Goal: Find contact information: Find contact information

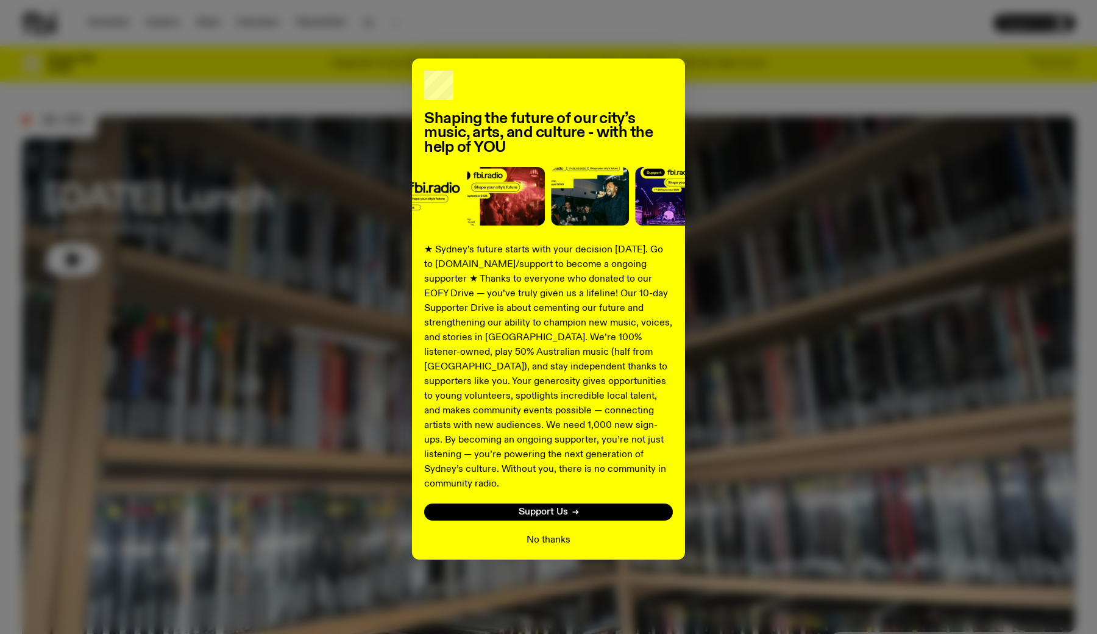
click at [536, 533] on button "No thanks" at bounding box center [549, 540] width 44 height 15
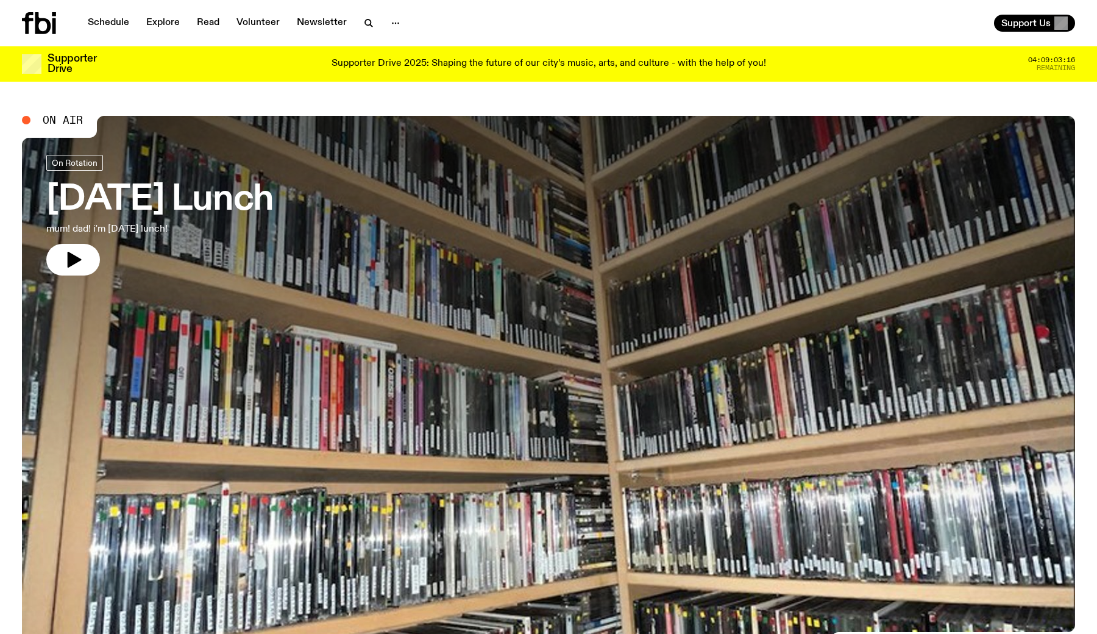
click at [446, 61] on p "Supporter Drive 2025: Shaping the future of our city’s music, arts, and culture…" at bounding box center [549, 64] width 435 height 11
click at [110, 27] on link "Schedule" at bounding box center [108, 23] width 56 height 17
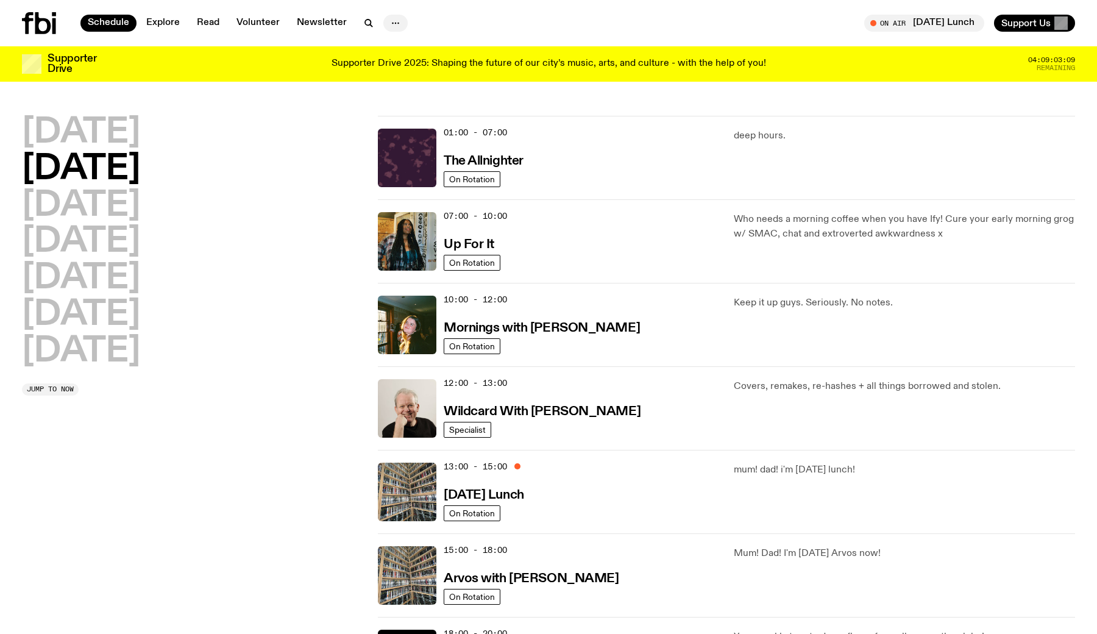
click at [392, 22] on icon "button" at bounding box center [395, 23] width 15 height 15
click at [399, 66] on link "Contact" at bounding box center [395, 69] width 61 height 17
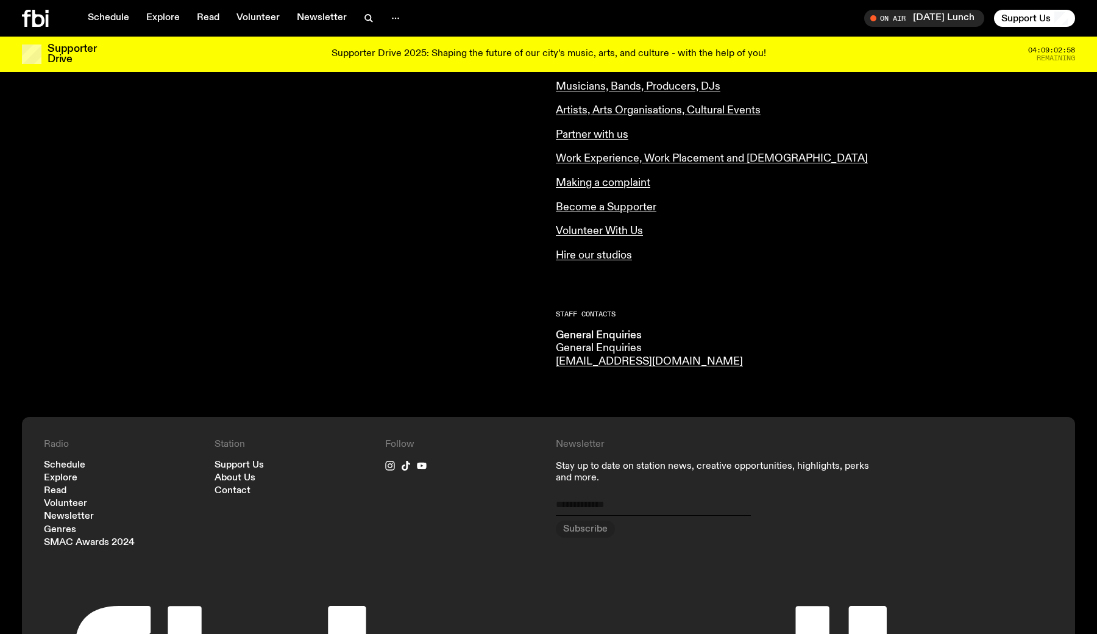
scroll to position [517, 0]
click at [62, 473] on link "Explore" at bounding box center [61, 477] width 34 height 9
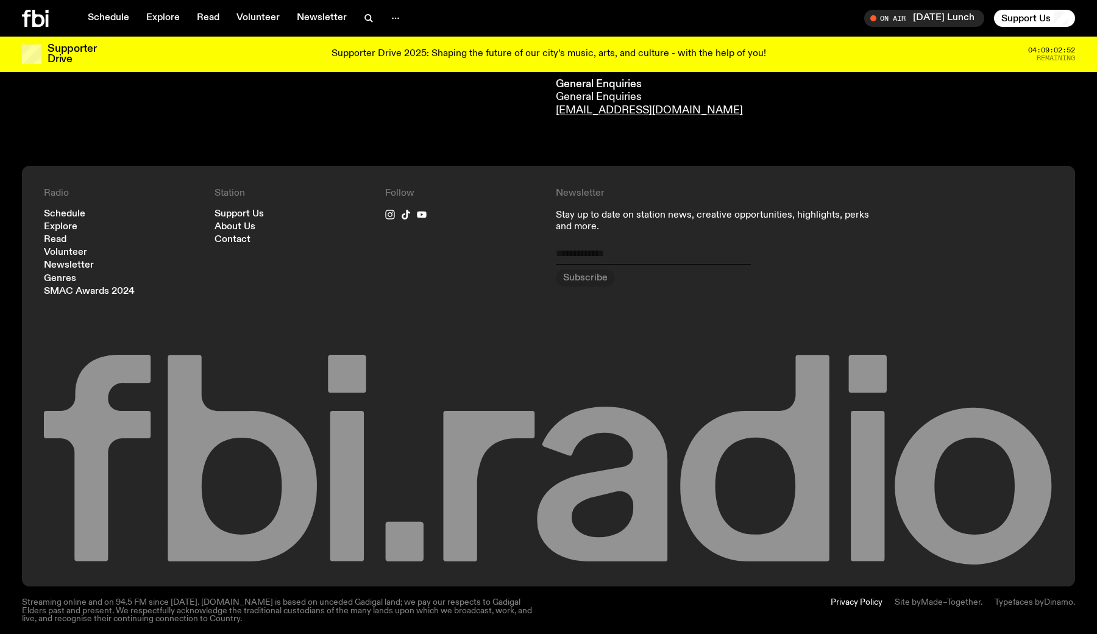
scroll to position [766, 0]
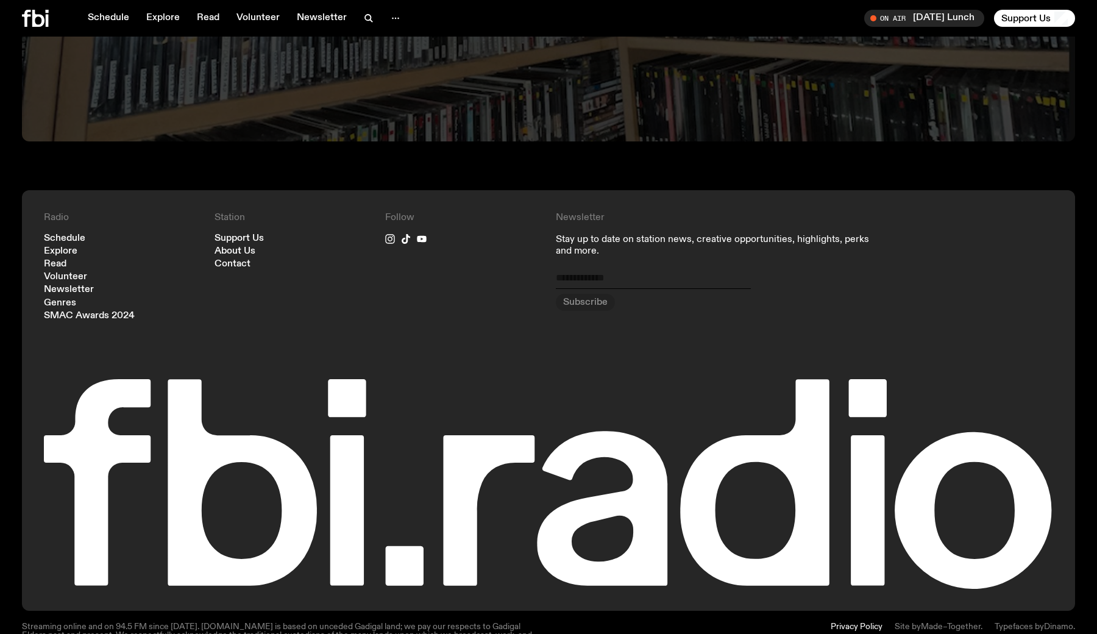
scroll to position [3617, 0]
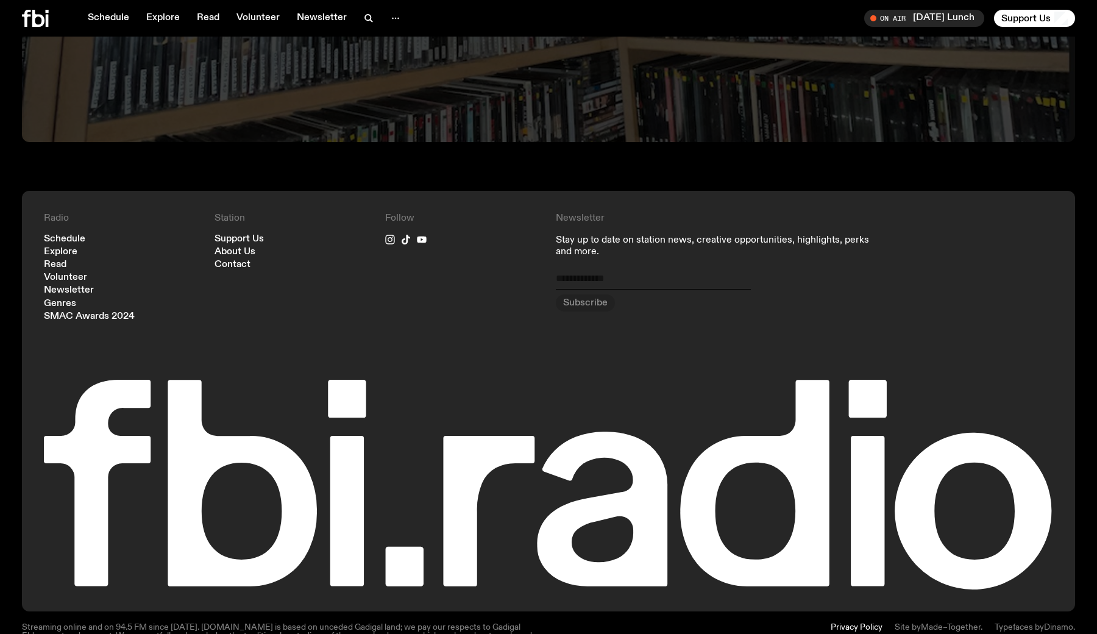
click at [617, 272] on input "email" at bounding box center [653, 280] width 195 height 17
type input "**********"
click at [581, 296] on icon "submit" at bounding box center [585, 303] width 15 height 15
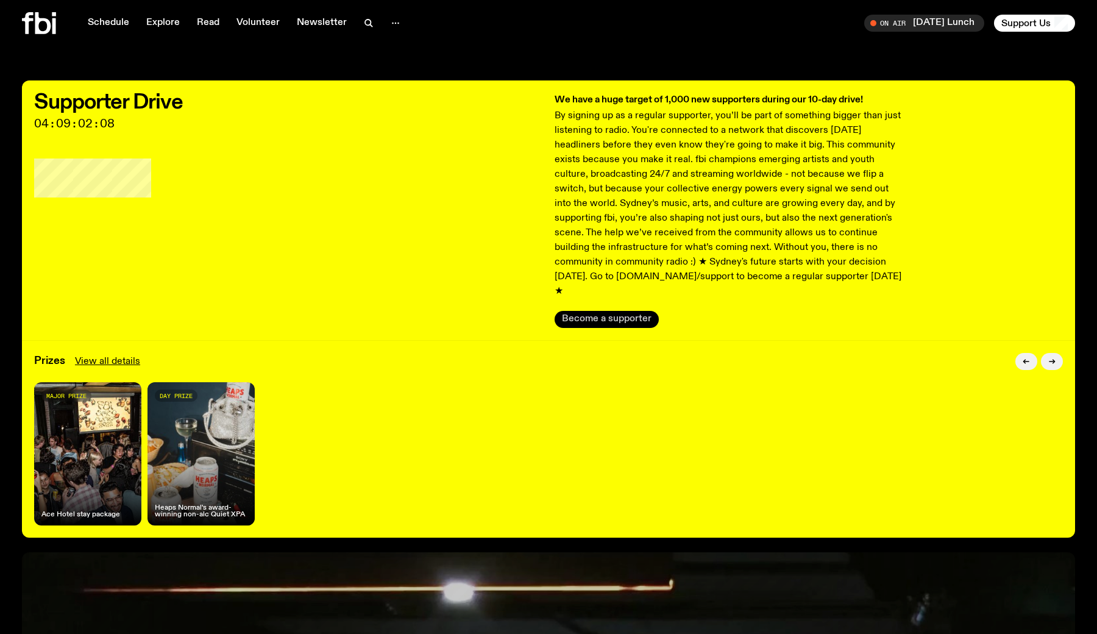
scroll to position [0, 0]
click at [602, 311] on button "Become a supporter" at bounding box center [607, 319] width 104 height 17
click at [391, 23] on icon "button" at bounding box center [395, 23] width 15 height 15
click at [393, 69] on link "Contact" at bounding box center [395, 69] width 61 height 17
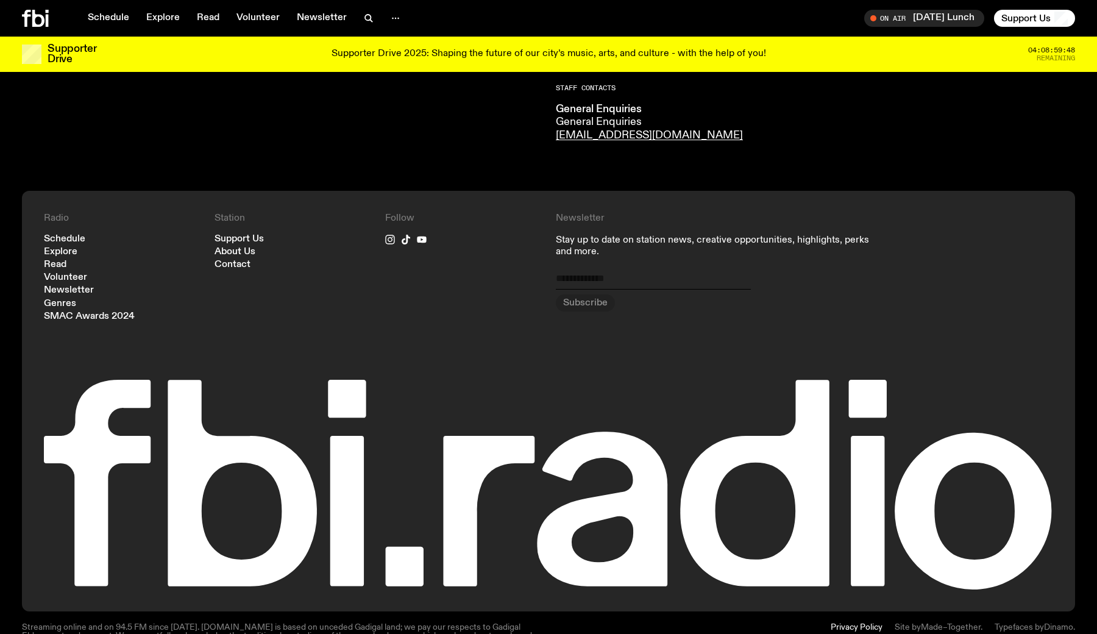
scroll to position [748, 0]
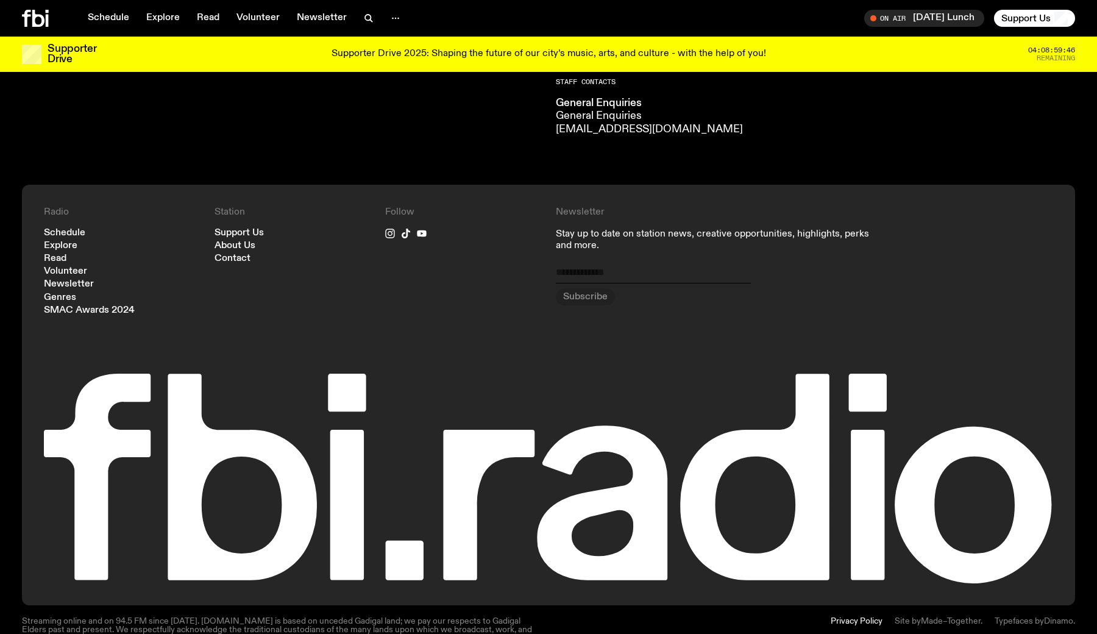
click at [611, 124] on link "[EMAIL_ADDRESS][DOMAIN_NAME]" at bounding box center [649, 129] width 187 height 11
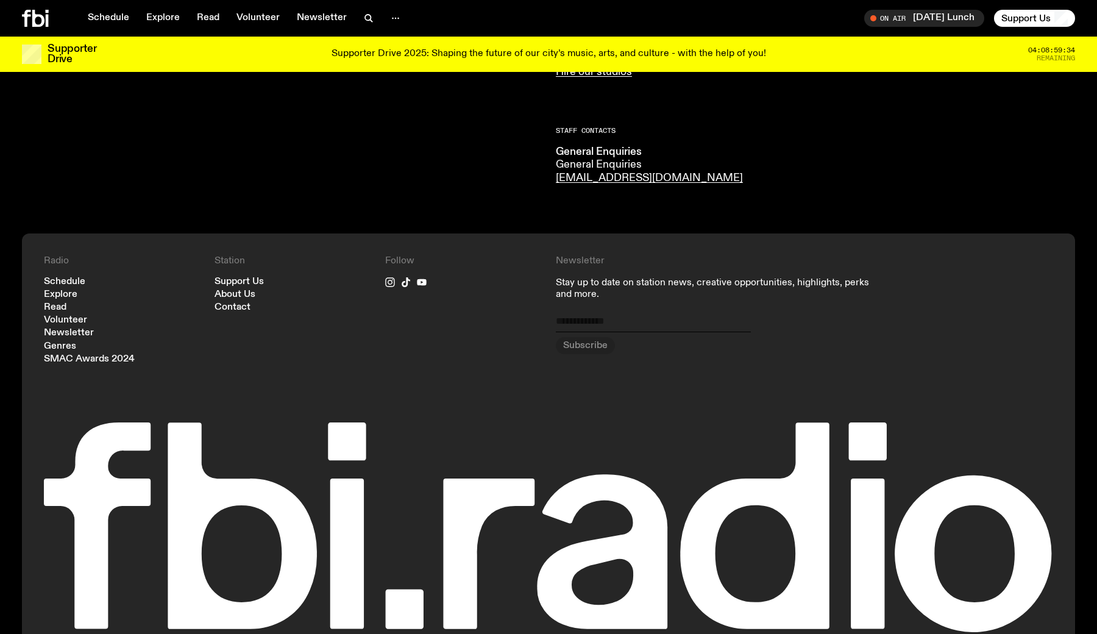
click at [783, 127] on h2 "Staff Contacts" at bounding box center [815, 130] width 519 height 7
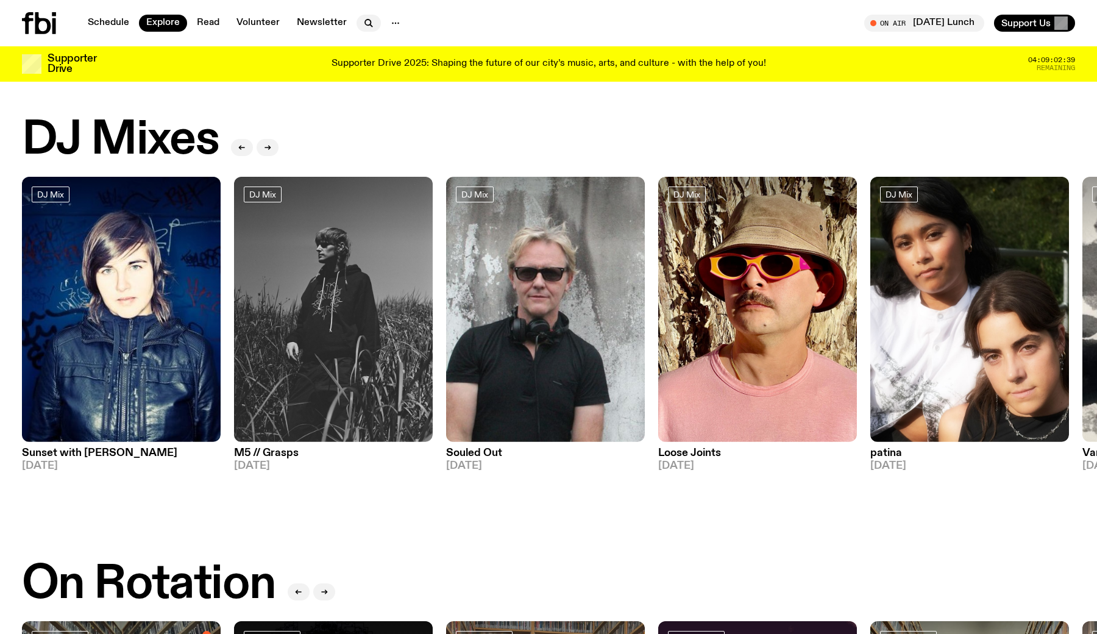
click at [366, 24] on icon "button" at bounding box center [368, 23] width 15 height 15
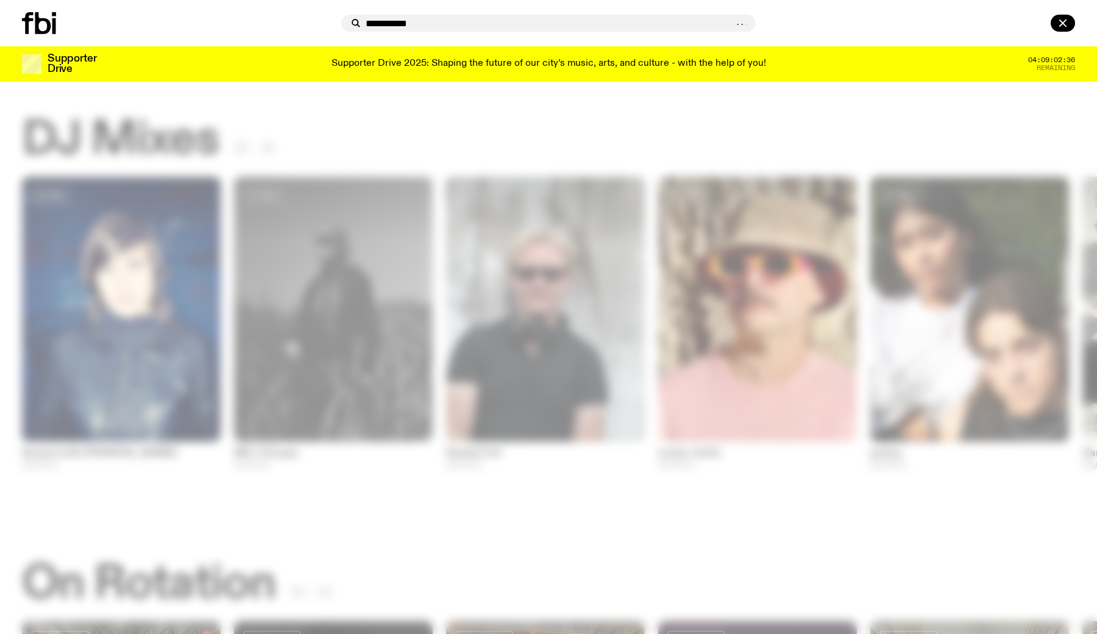
type input "**********"
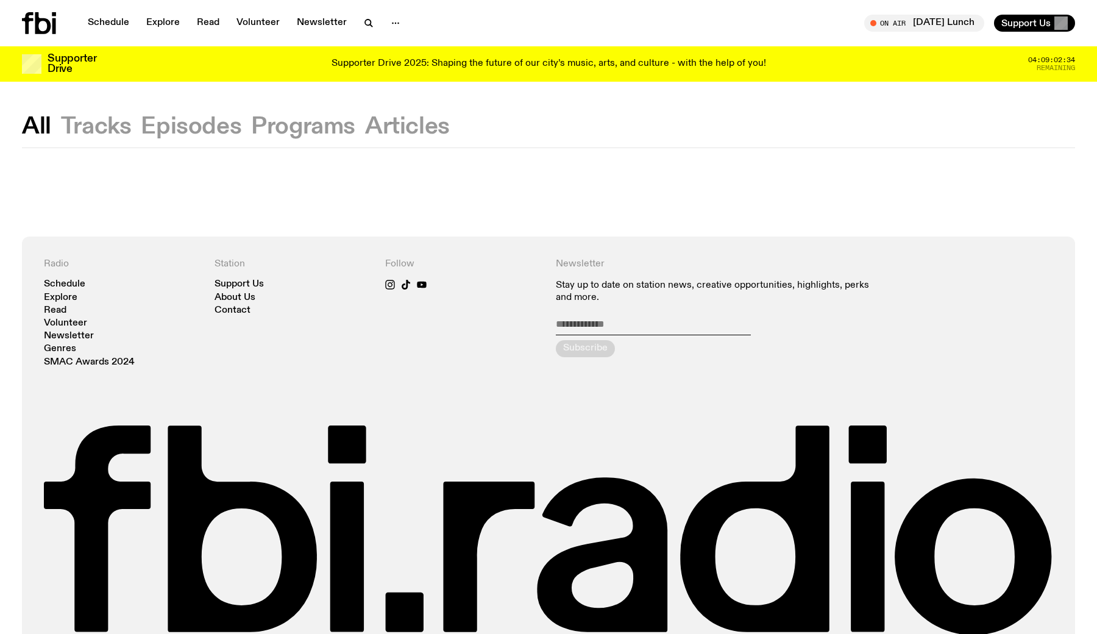
click at [223, 127] on button "Episodes" at bounding box center [191, 127] width 101 height 22
click at [313, 129] on button "Programs" at bounding box center [303, 127] width 104 height 22
click at [366, 24] on icon "button" at bounding box center [368, 23] width 15 height 15
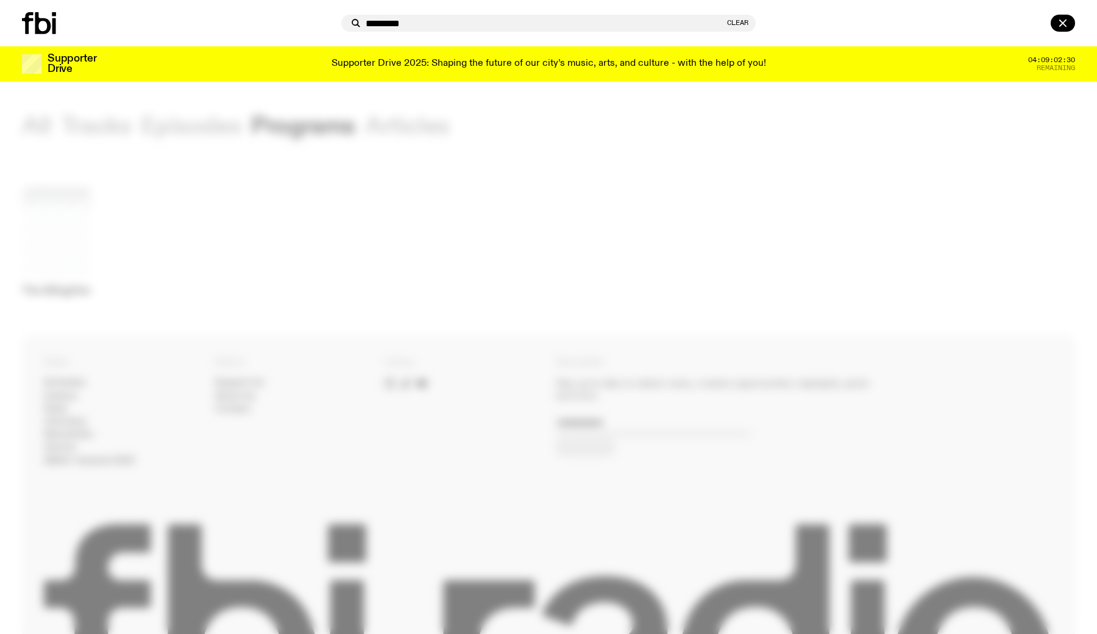
type input "*********"
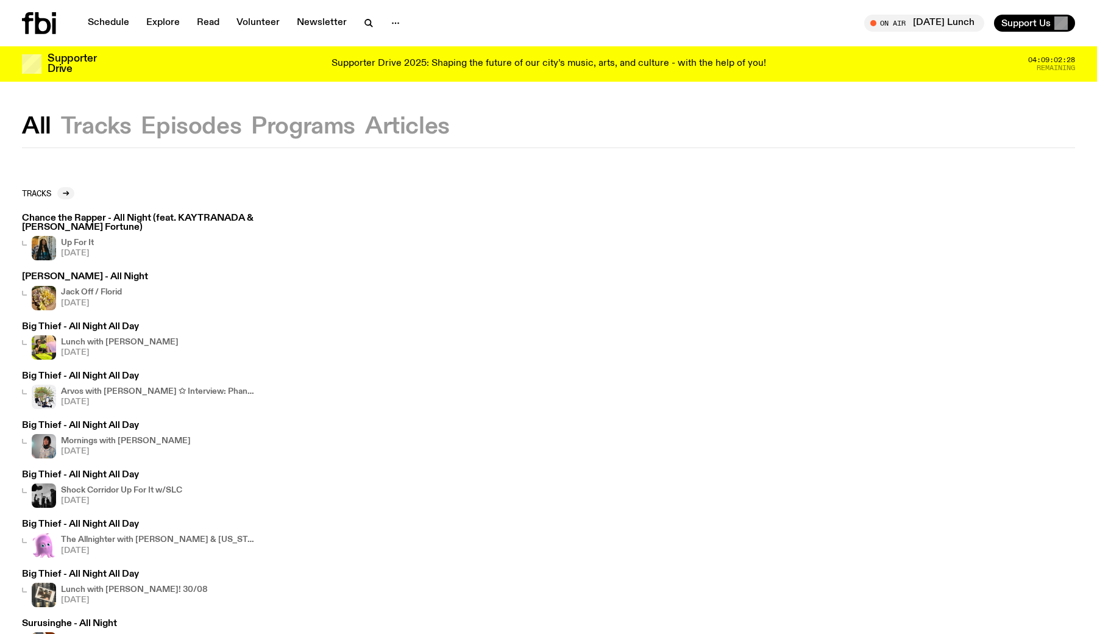
click at [290, 130] on button "Programs" at bounding box center [303, 127] width 104 height 22
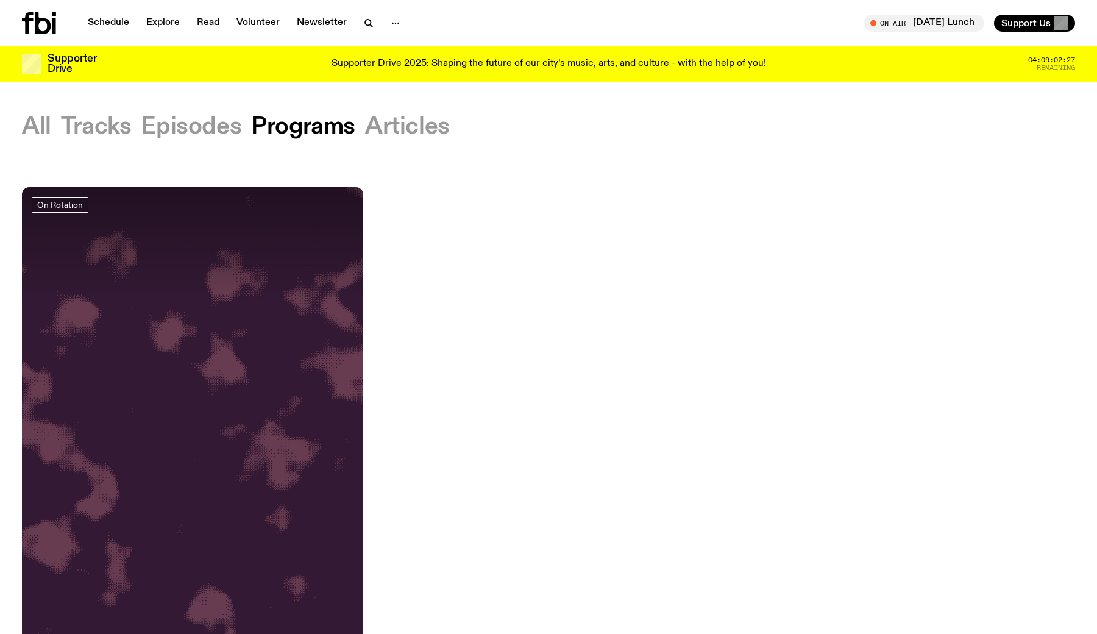
click at [218, 133] on button "Episodes" at bounding box center [191, 127] width 101 height 22
